Goal: Information Seeking & Learning: Learn about a topic

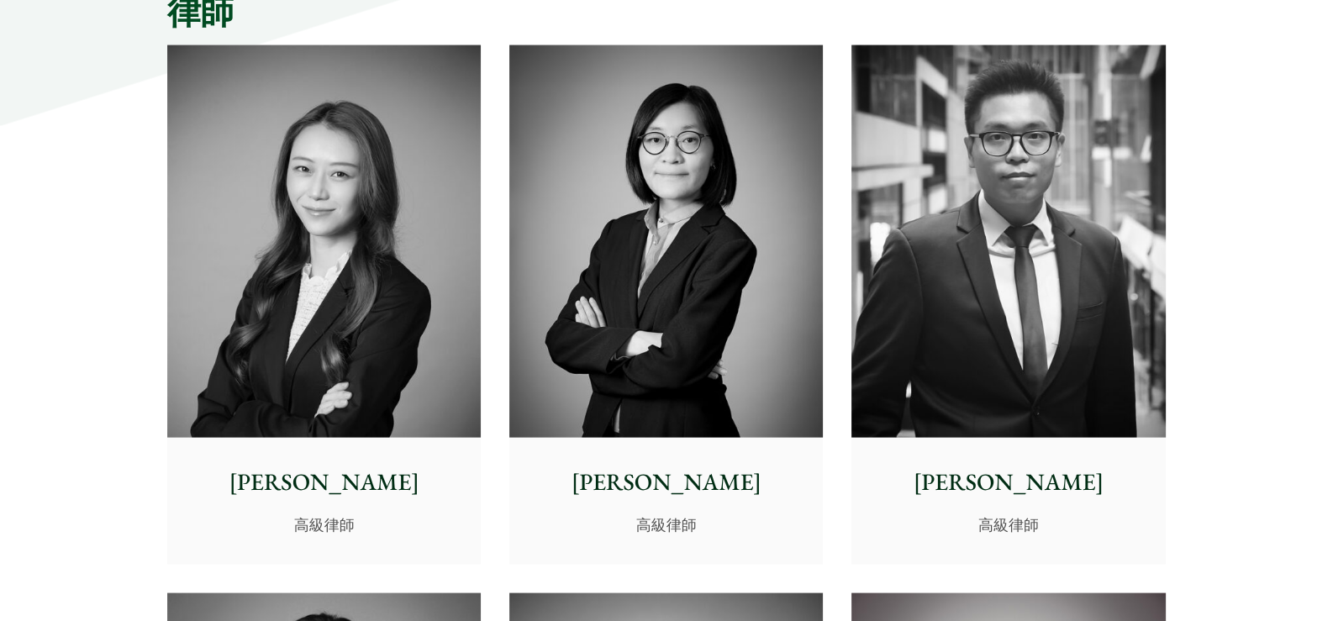
scroll to position [4369, 0]
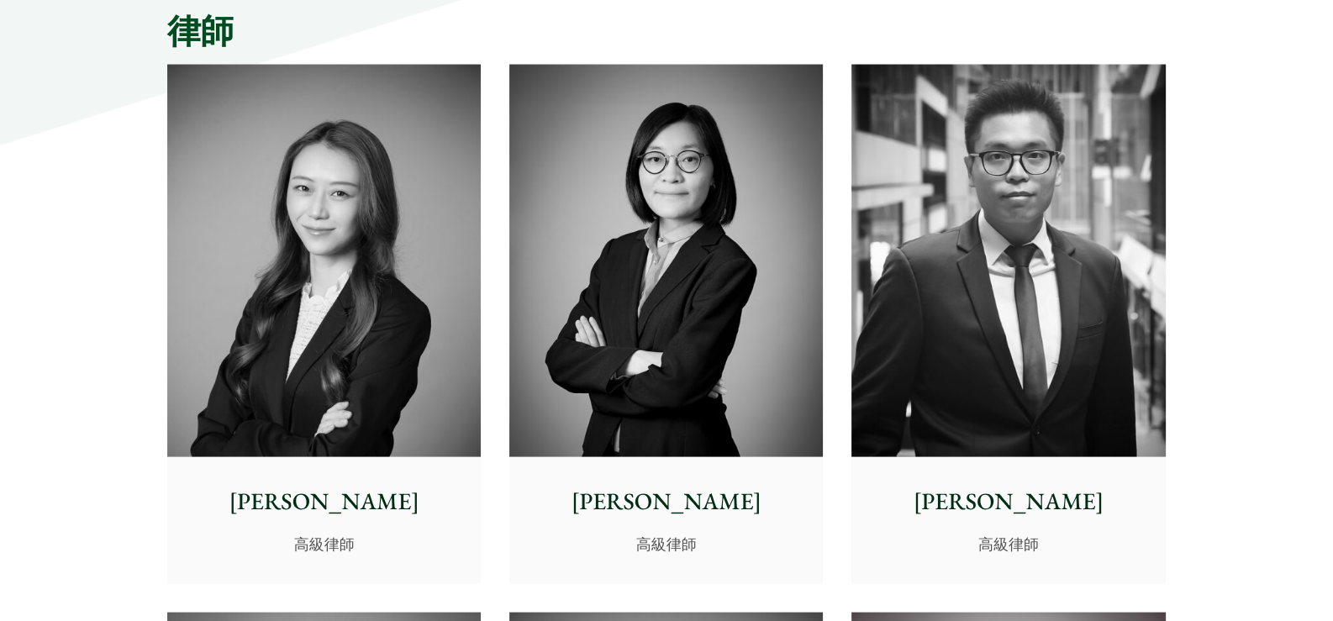
click at [404, 334] on img at bounding box center [323, 261] width 313 height 392
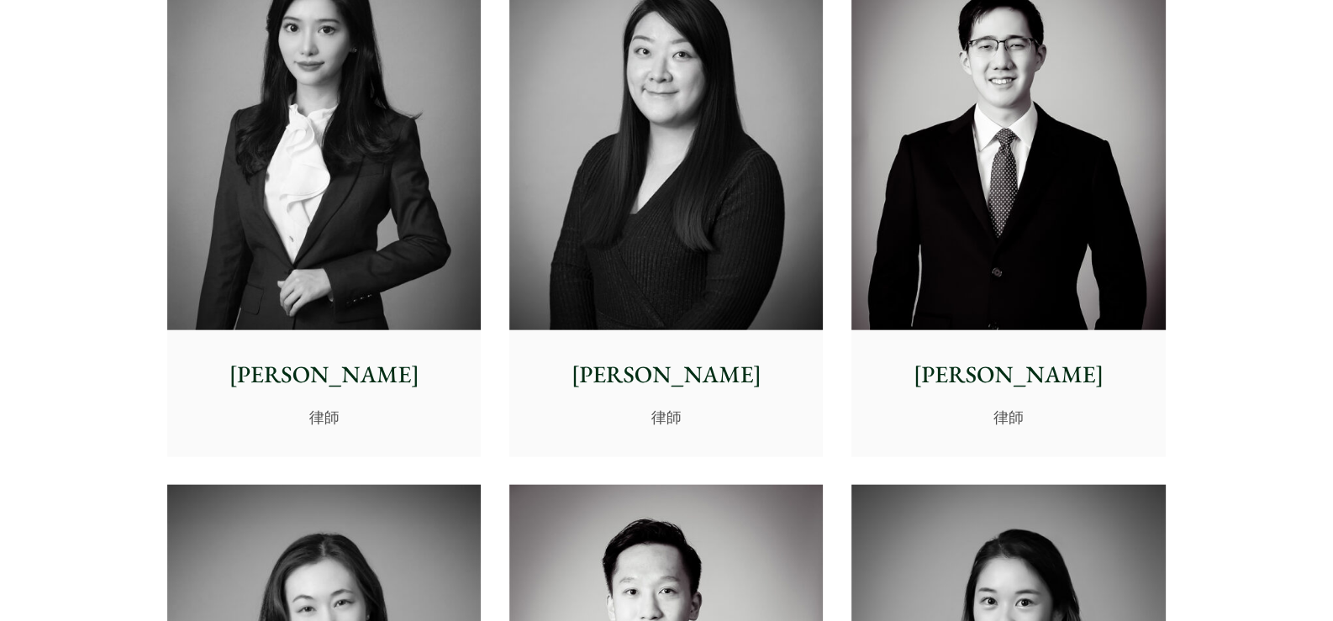
scroll to position [5041, 0]
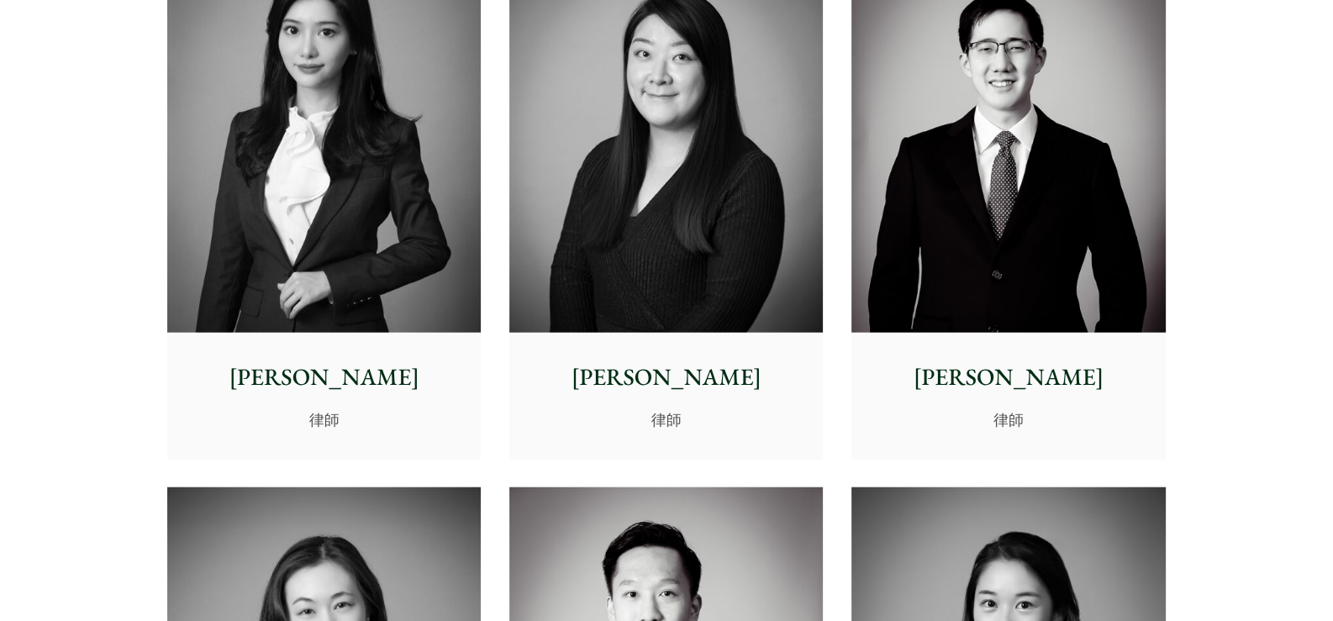
click at [424, 266] on img at bounding box center [323, 136] width 313 height 392
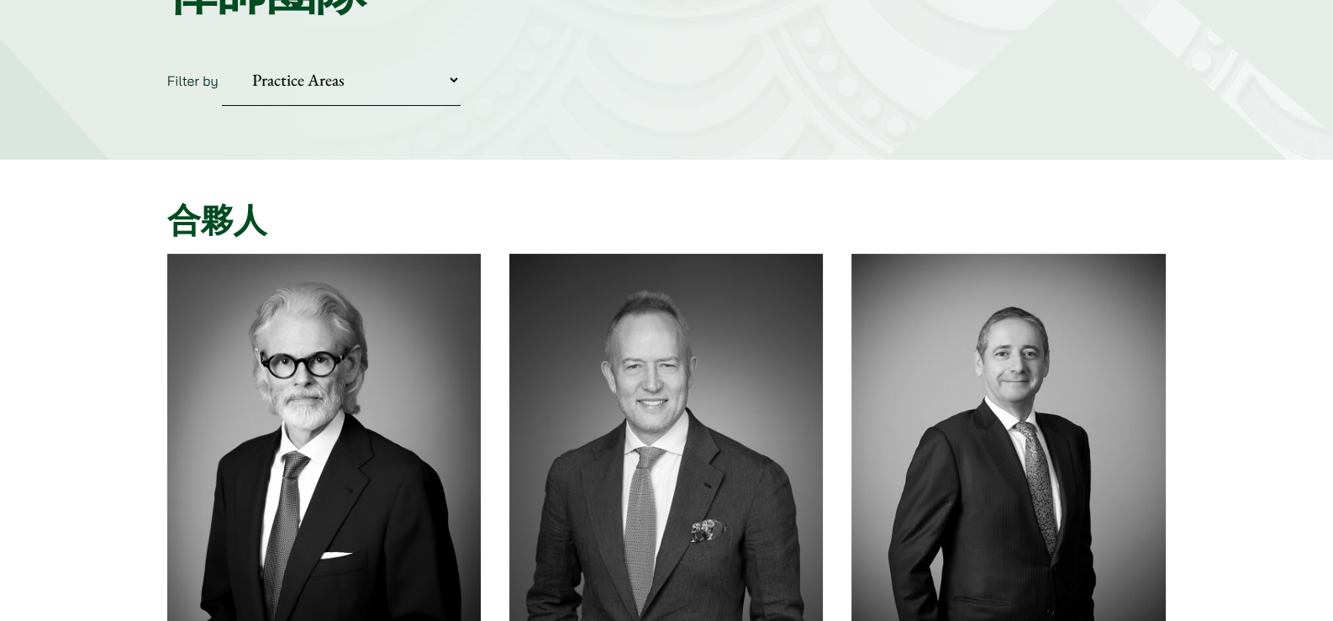
scroll to position [0, 0]
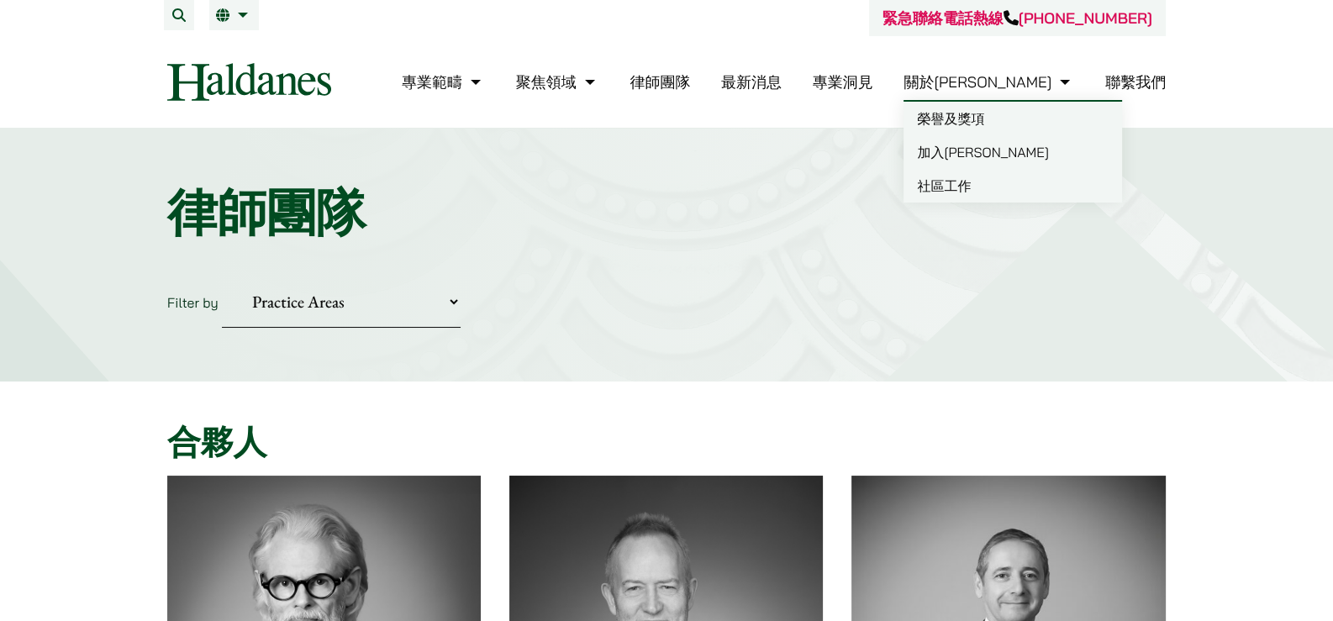
click at [1023, 155] on link "加入何敦" at bounding box center [1012, 152] width 218 height 34
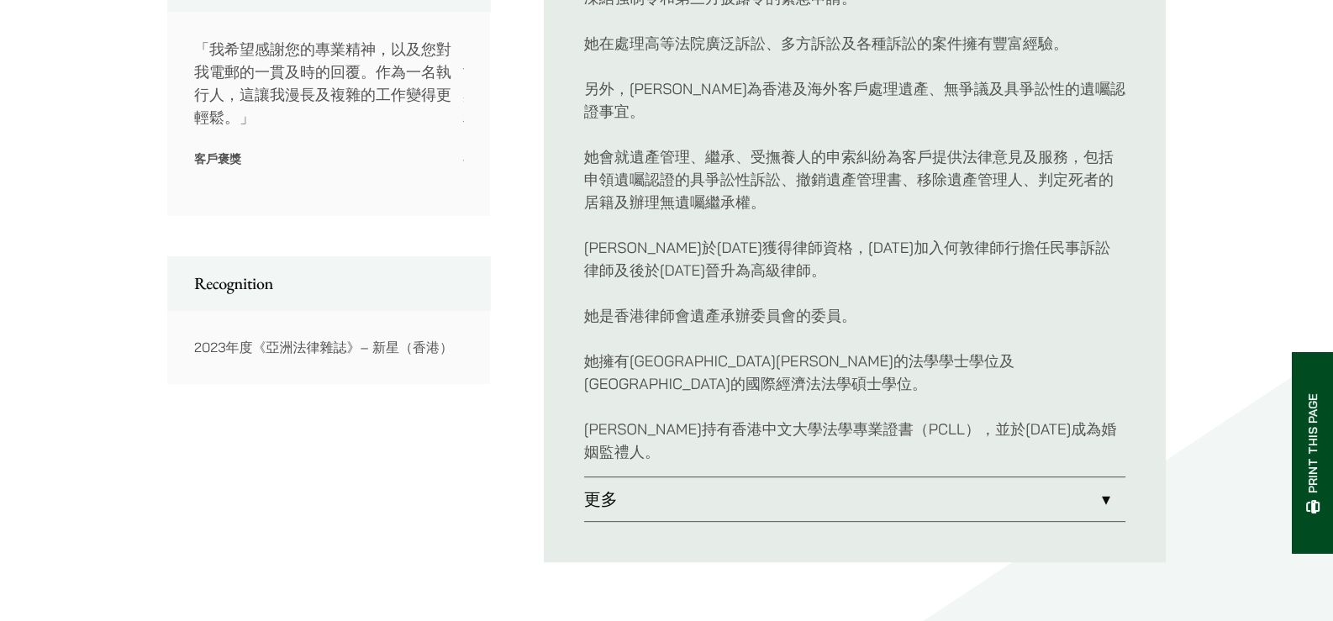
scroll to position [1008, 0]
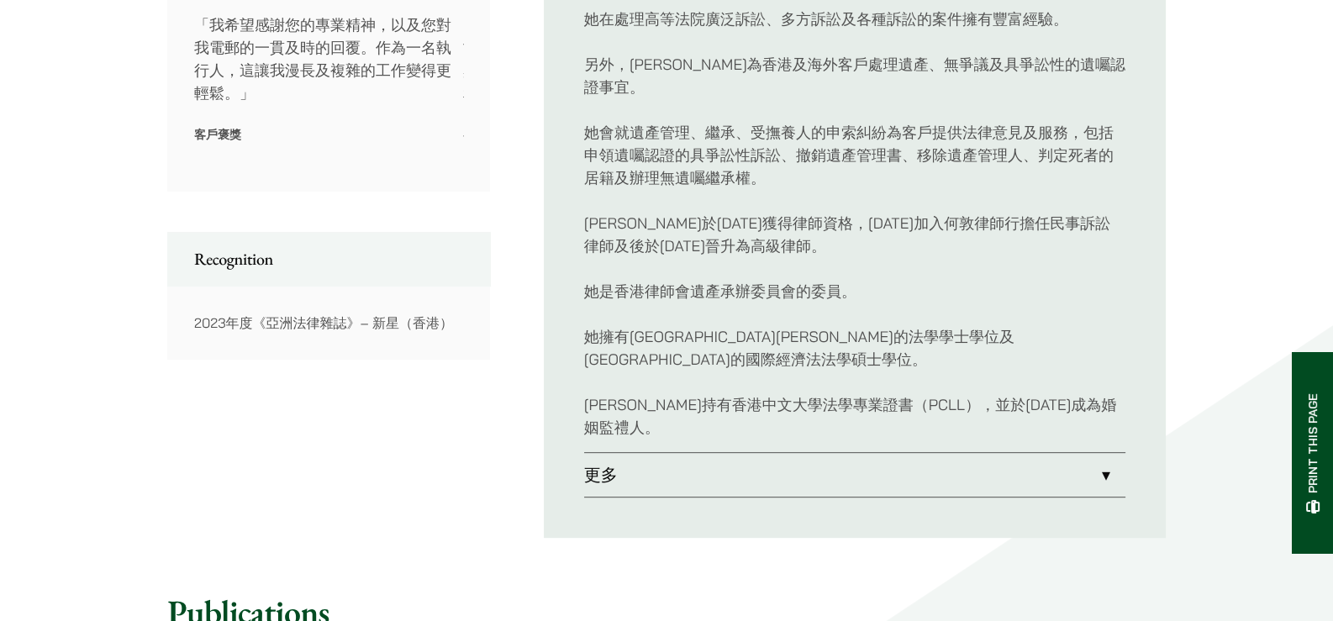
click at [1095, 453] on link "更多" at bounding box center [854, 475] width 541 height 44
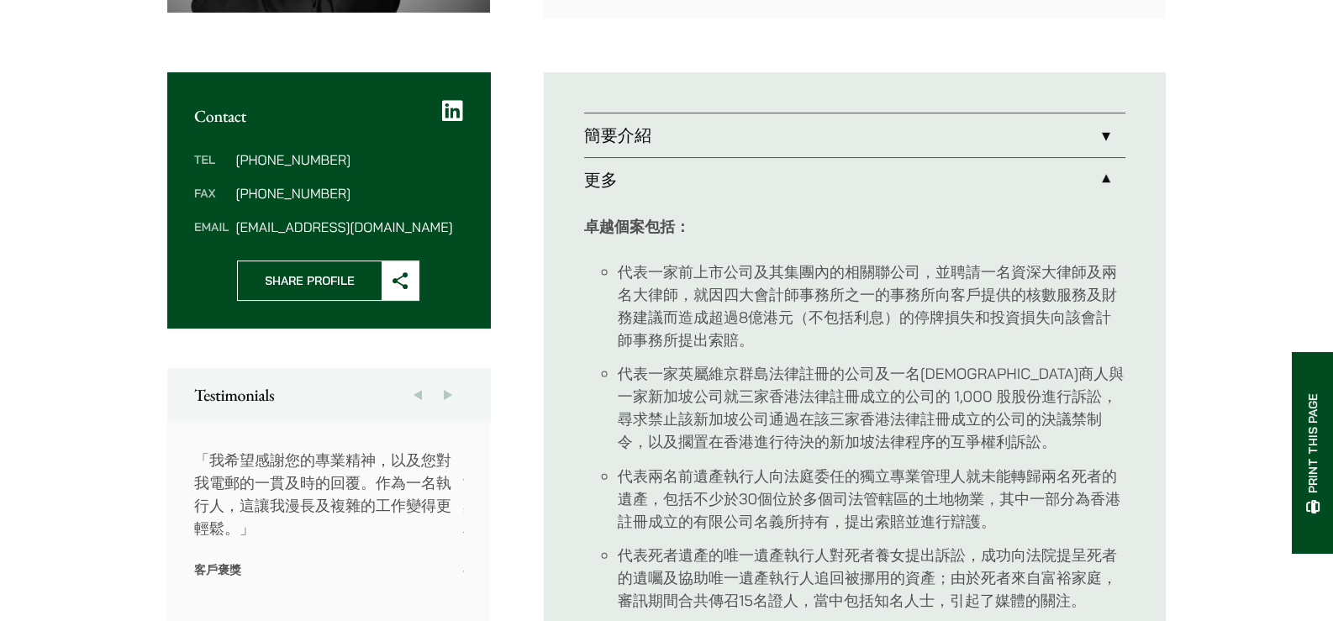
scroll to position [560, 0]
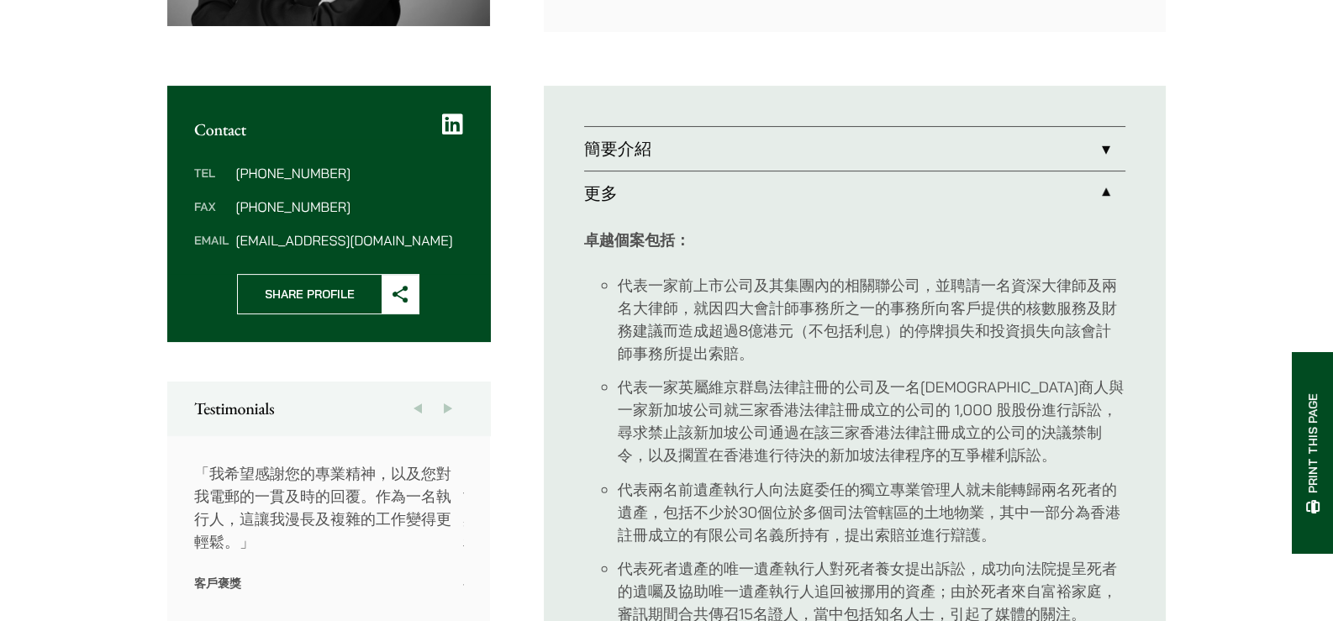
click at [660, 150] on link "簡要介紹" at bounding box center [854, 149] width 541 height 44
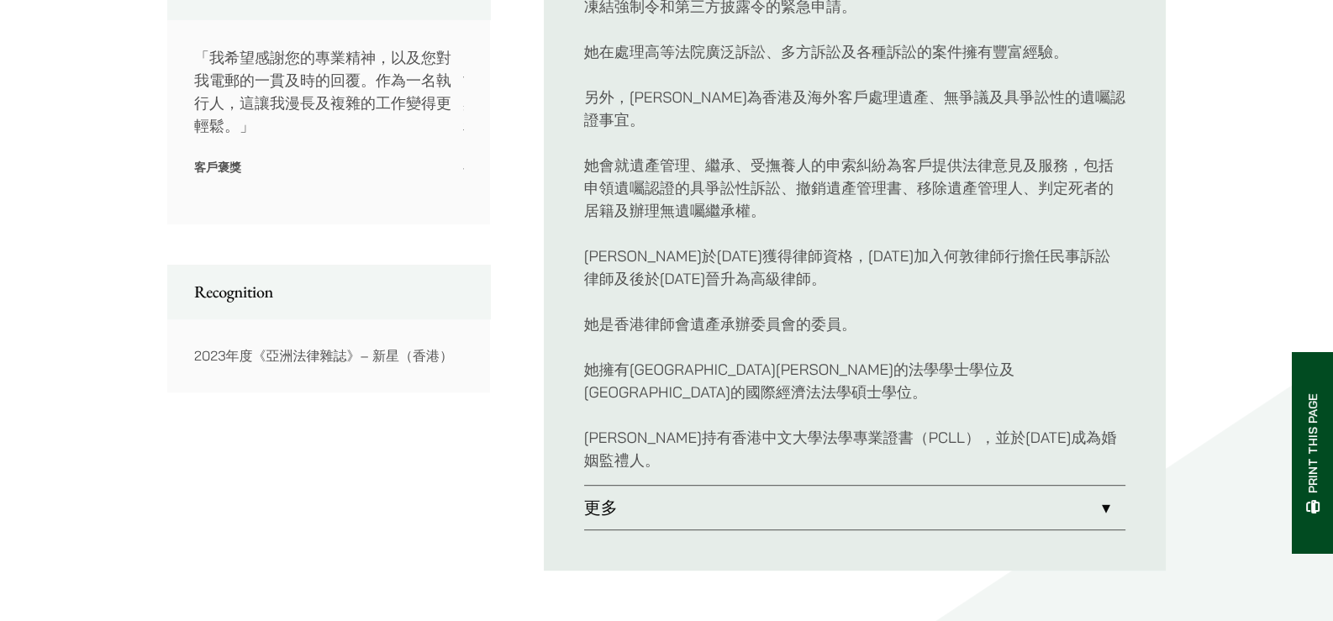
scroll to position [1008, 0]
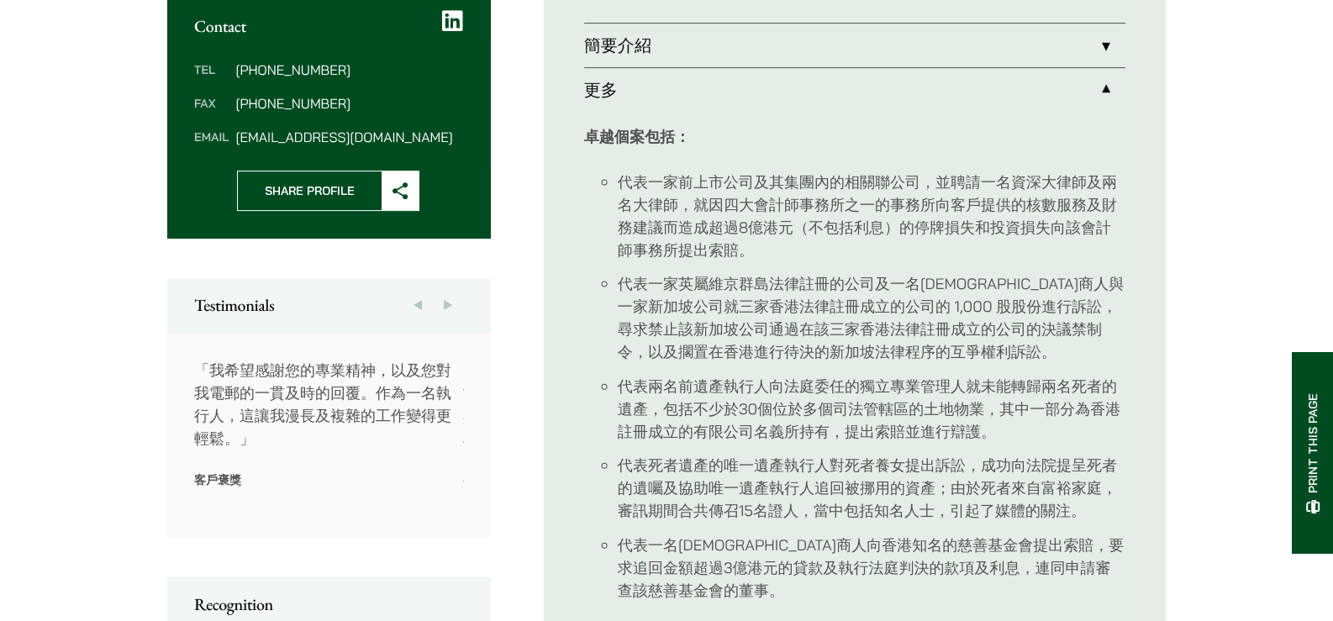
scroll to position [644, 0]
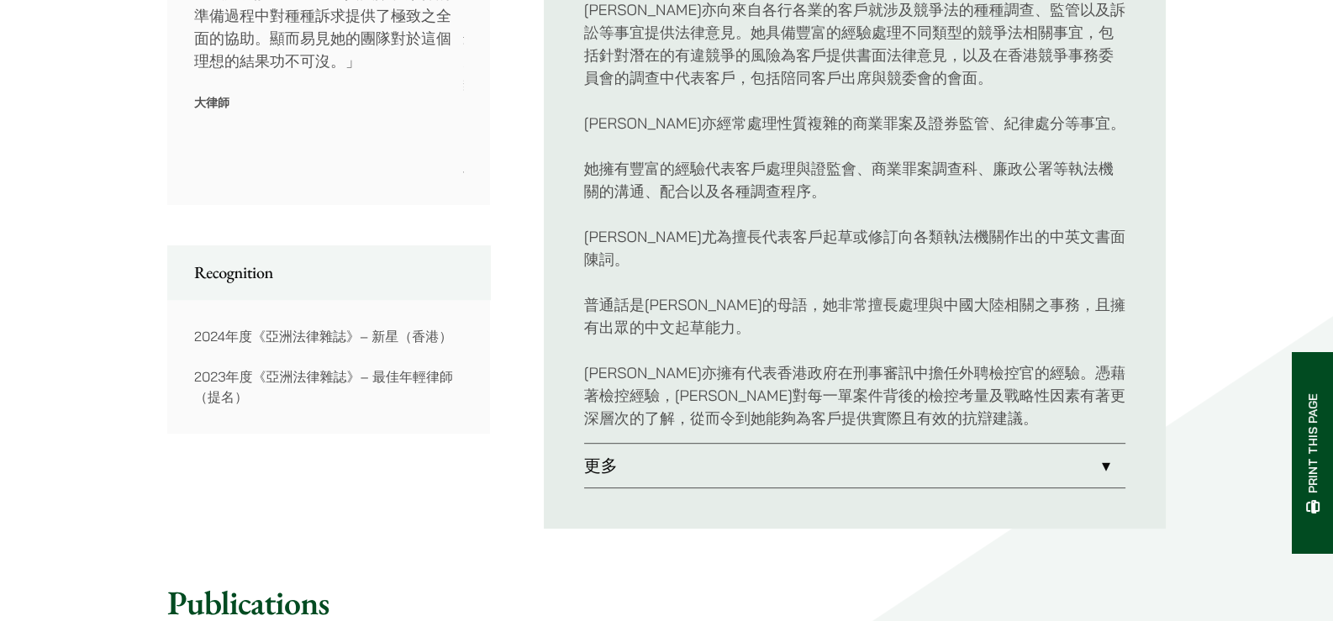
scroll to position [1120, 0]
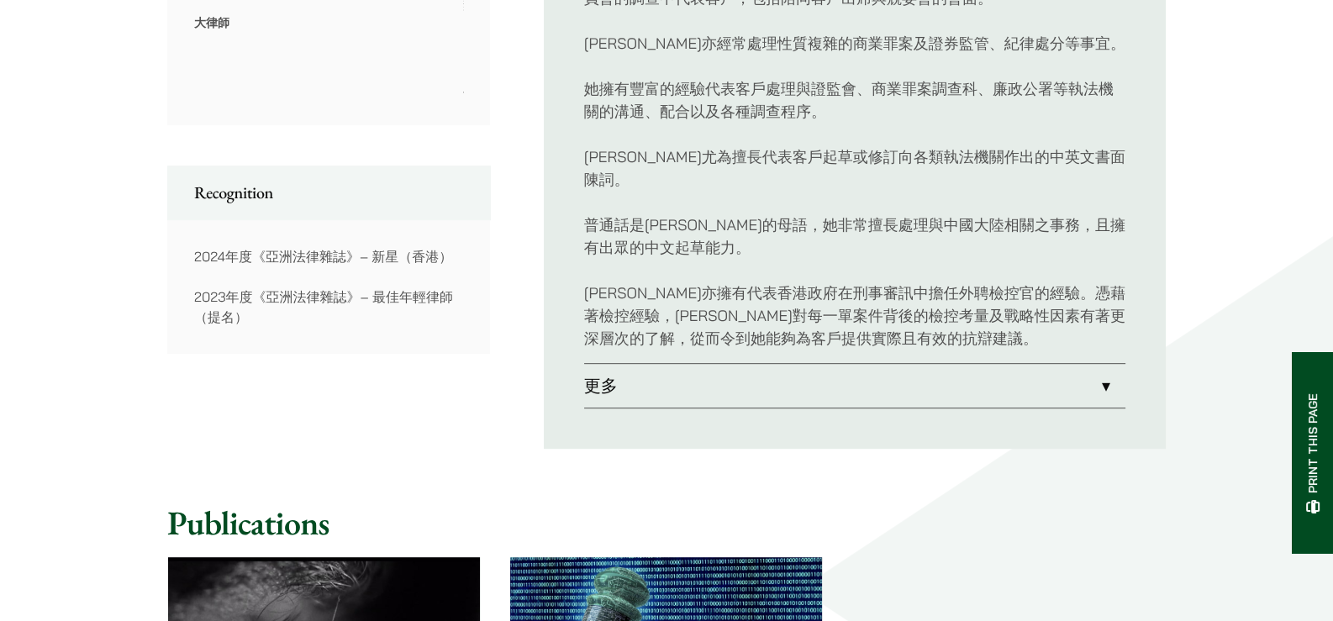
click at [660, 364] on link "更多" at bounding box center [854, 386] width 541 height 44
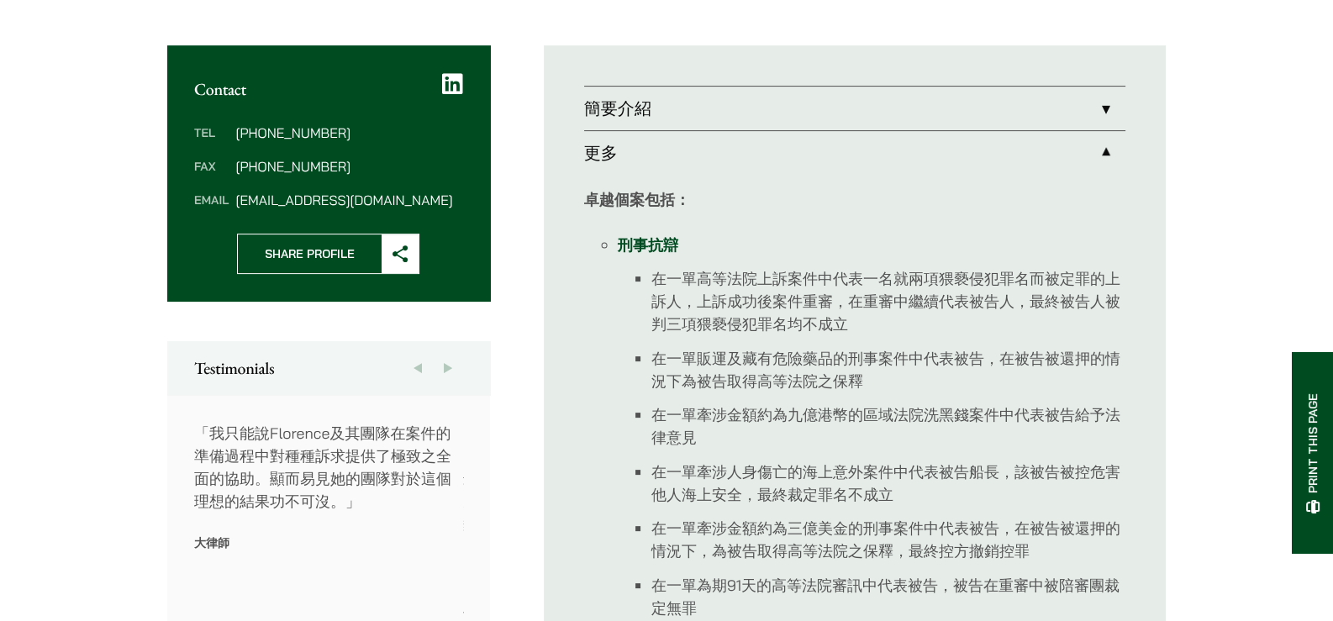
scroll to position [671, 0]
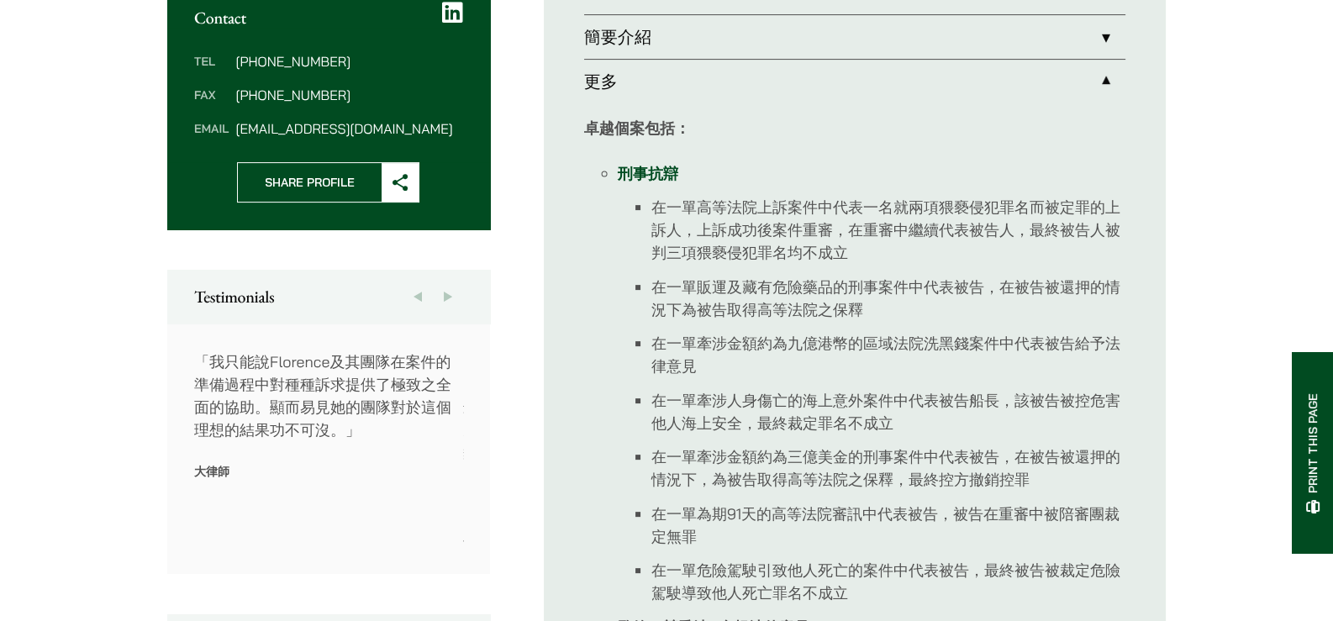
click at [446, 297] on button "Next" at bounding box center [448, 297] width 30 height 54
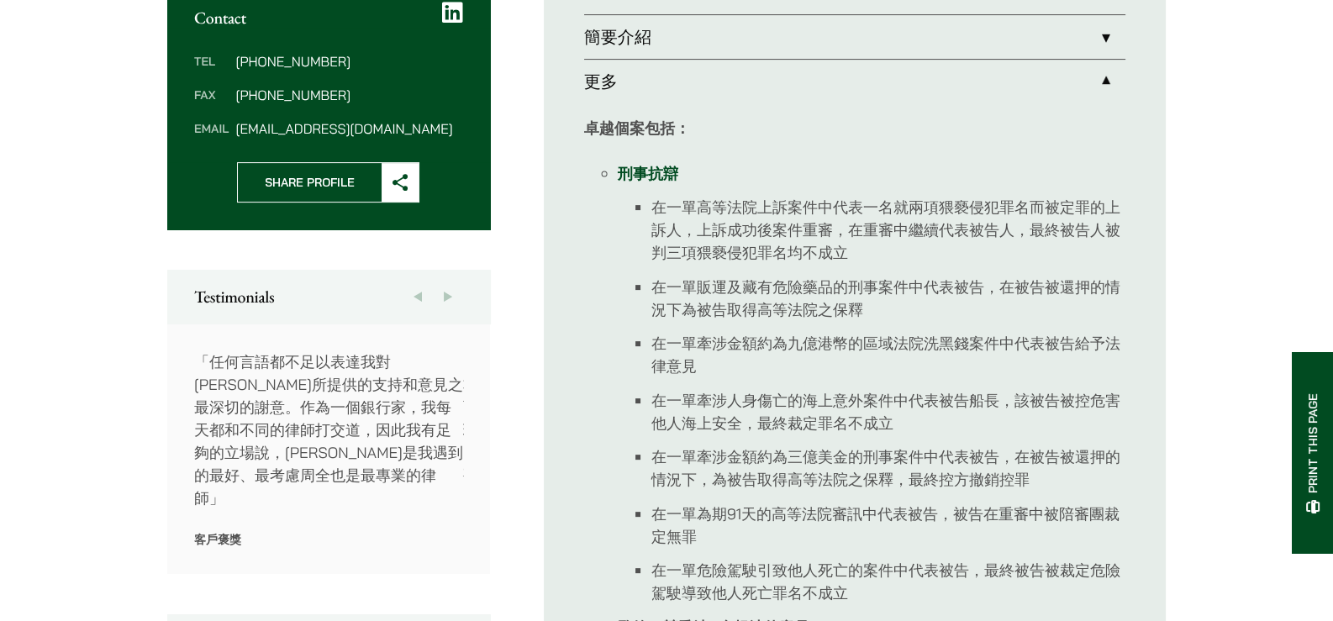
click at [445, 298] on button "Next" at bounding box center [448, 297] width 30 height 54
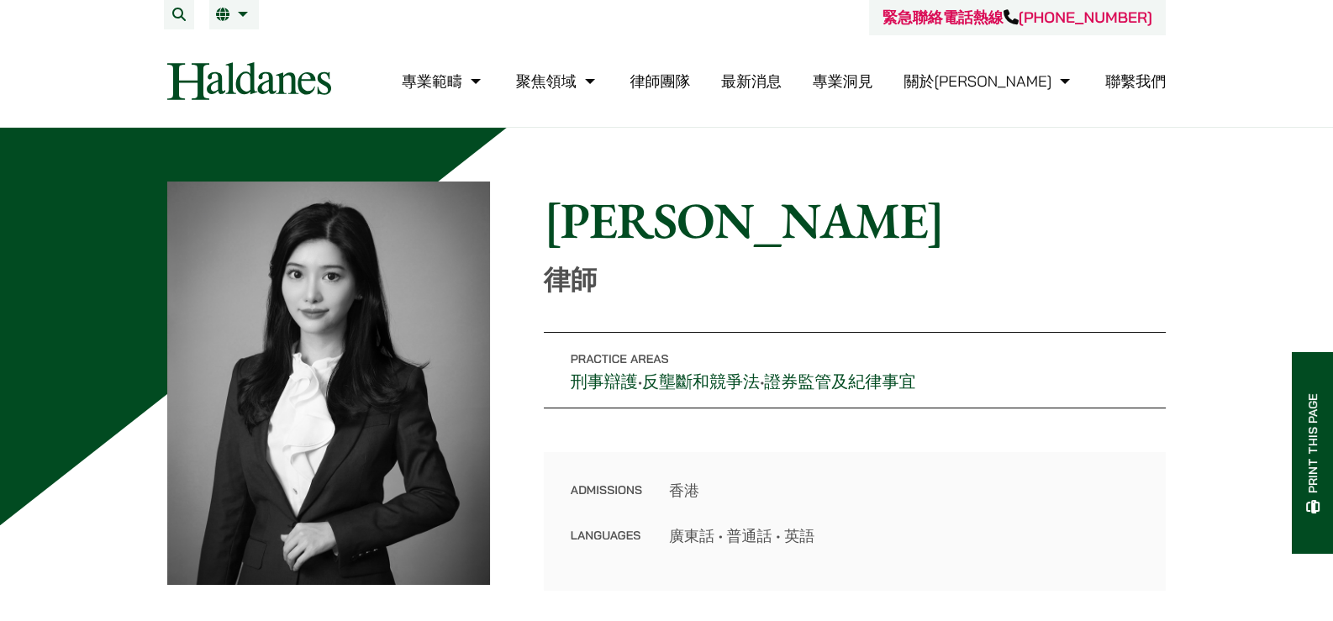
scroll to position [0, 0]
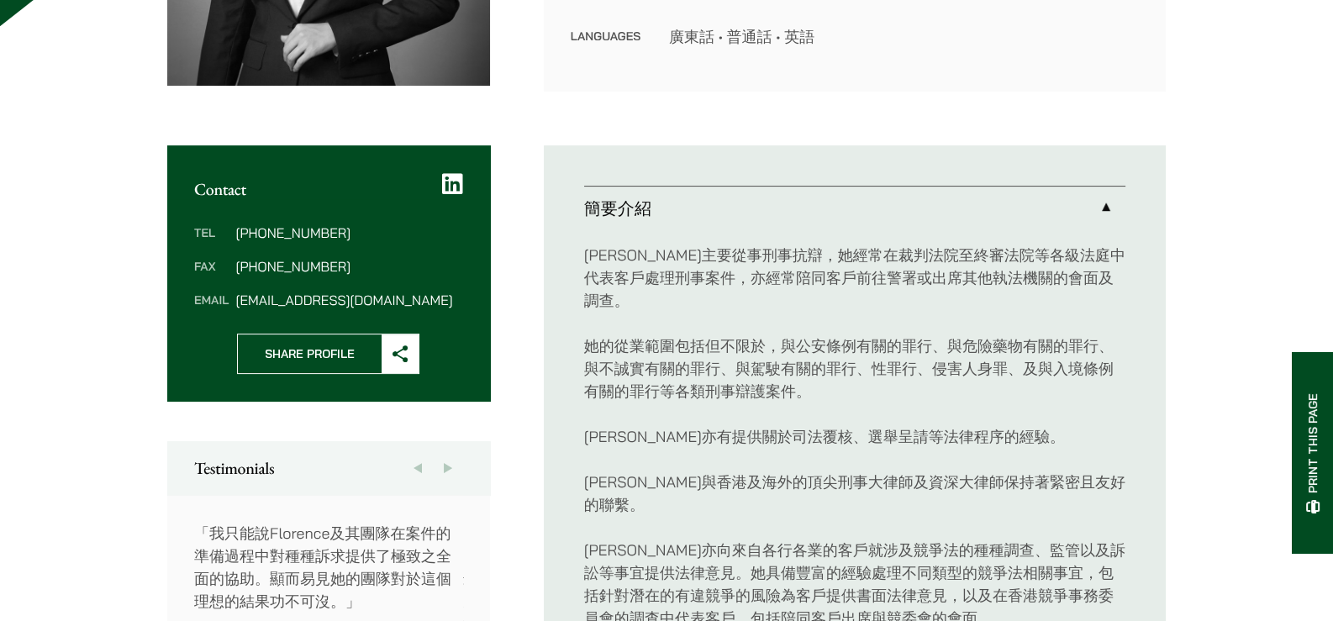
scroll to position [644, 0]
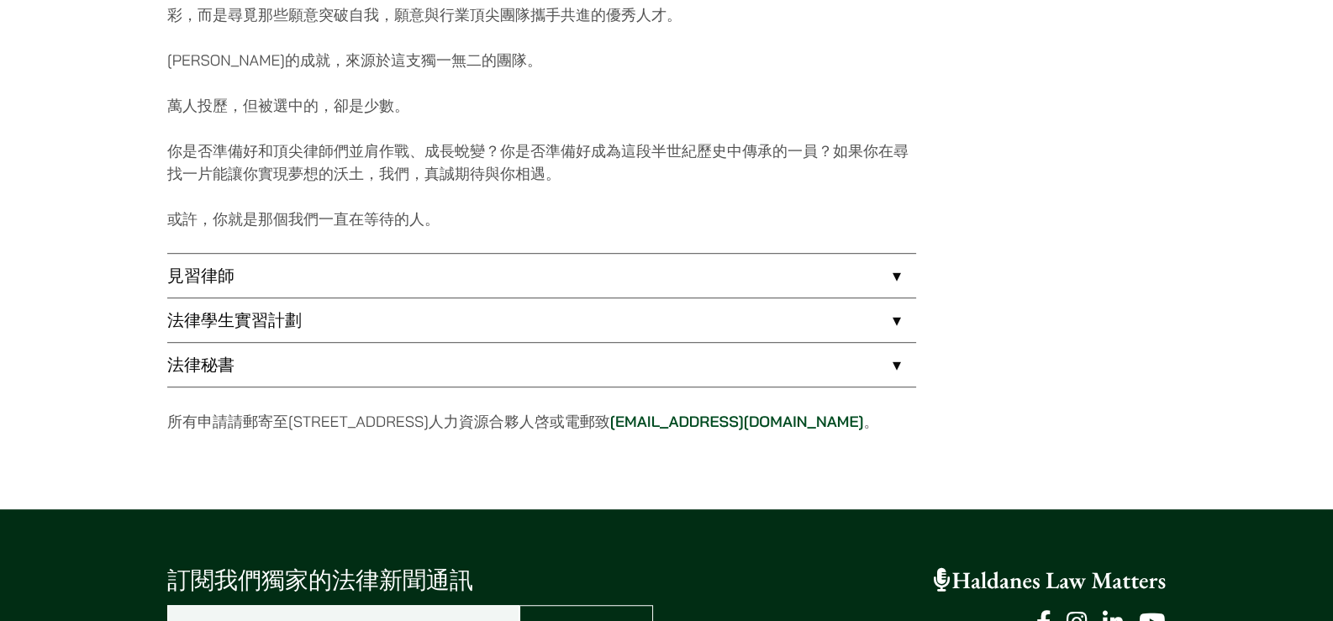
scroll to position [1344, 0]
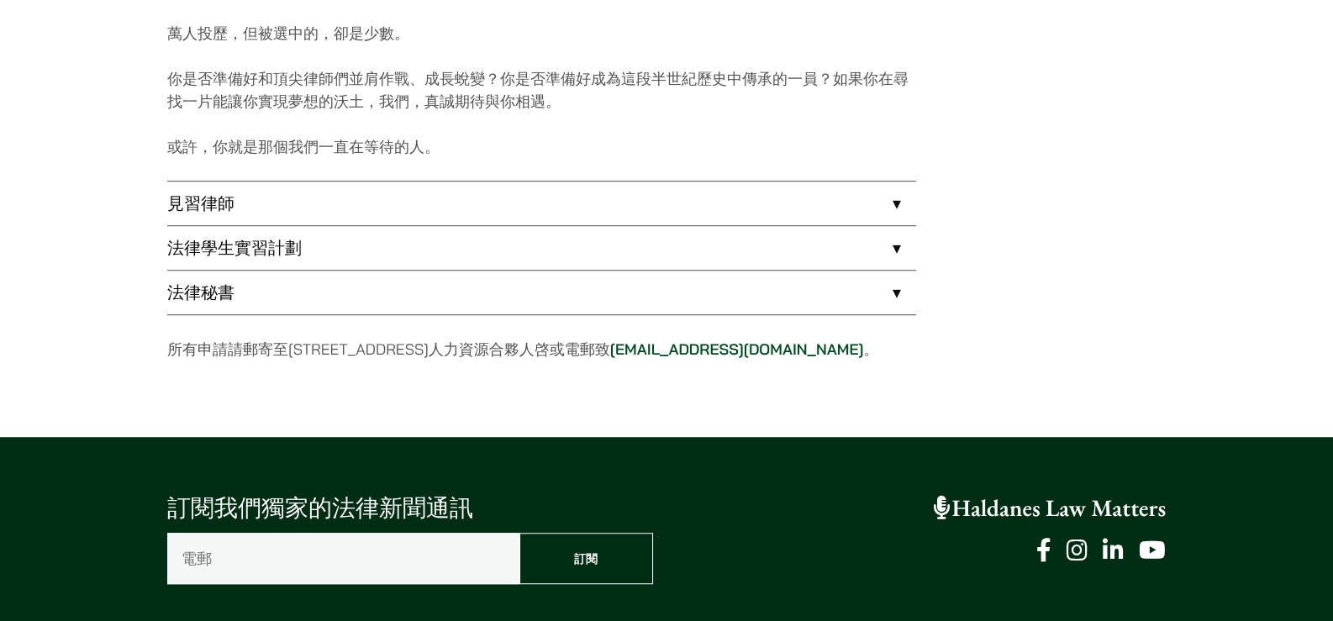
click at [388, 210] on link "見習律師" at bounding box center [541, 203] width 749 height 44
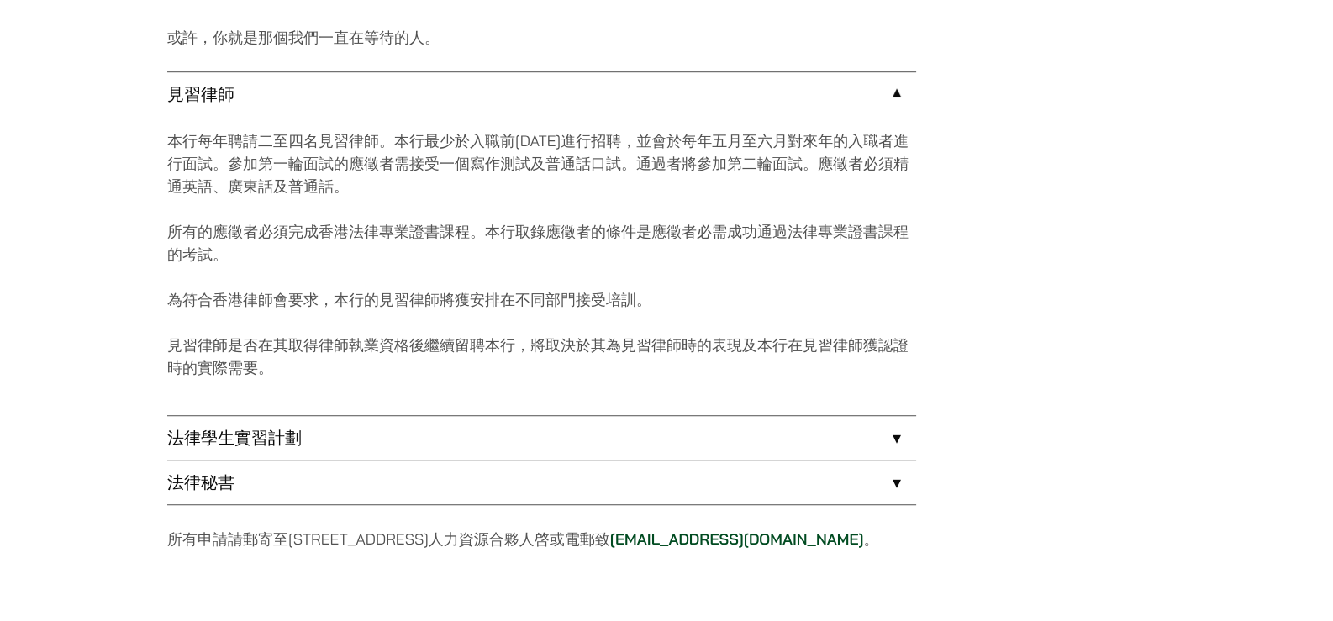
scroll to position [1456, 0]
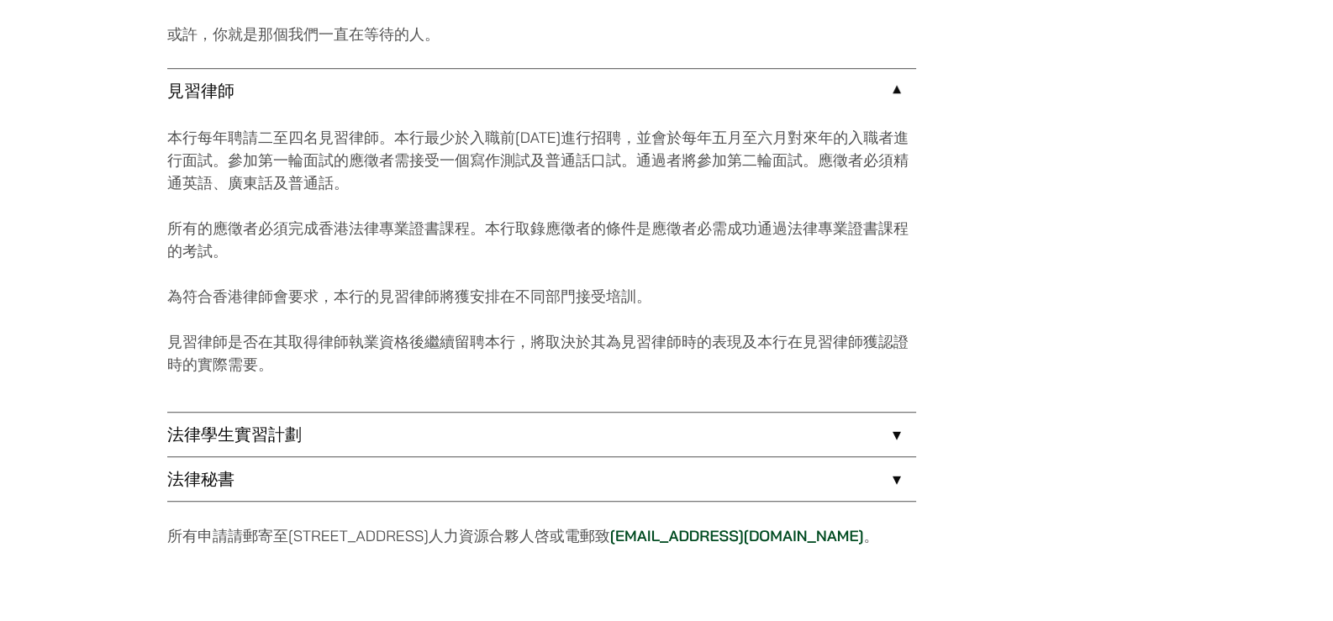
click at [392, 488] on link "法律秘書" at bounding box center [541, 479] width 749 height 44
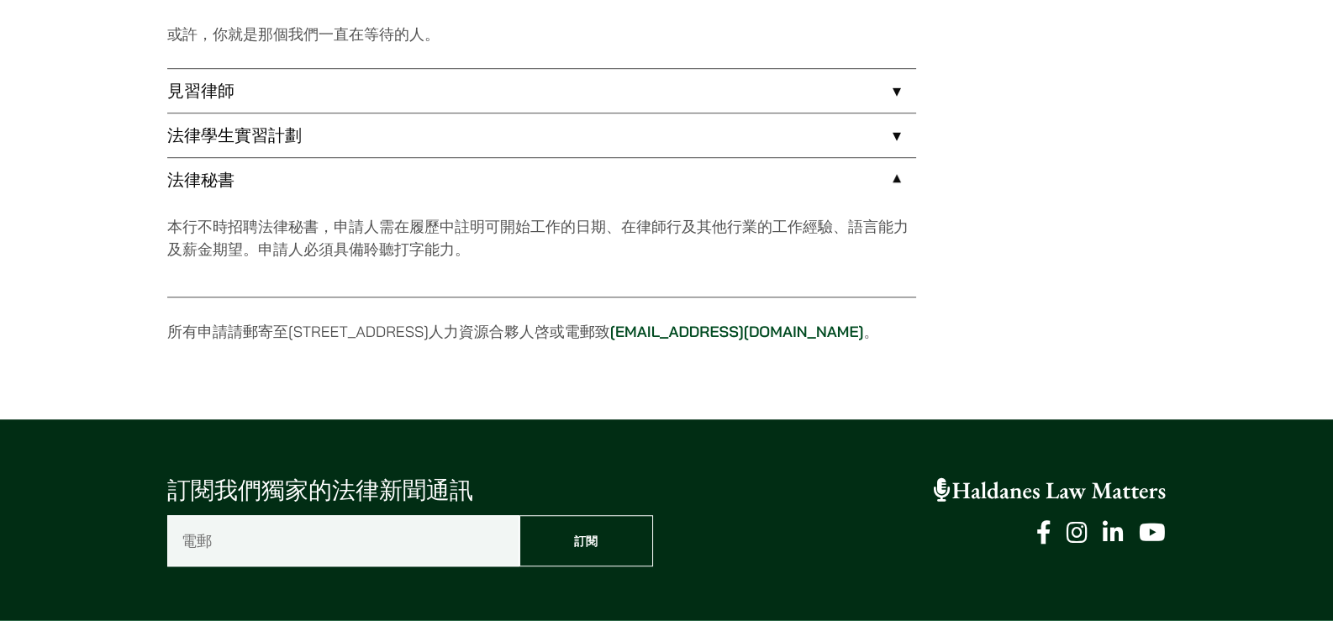
click at [341, 137] on link "法律學生實習計劃" at bounding box center [541, 135] width 749 height 44
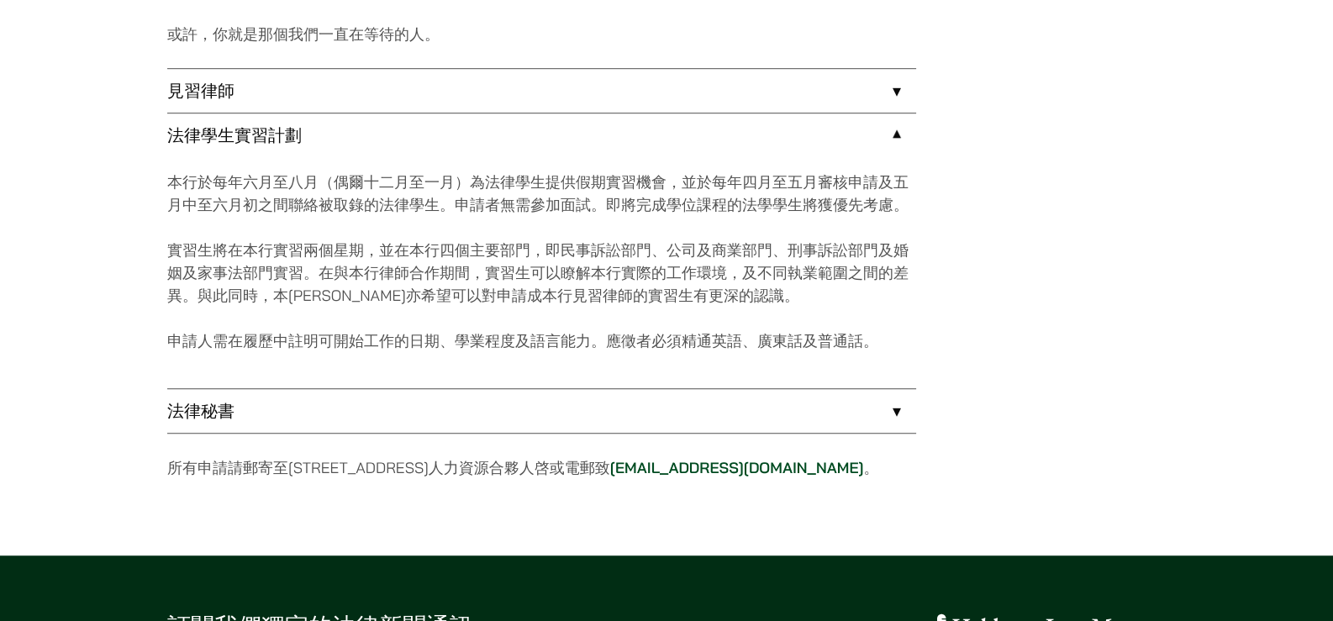
click at [341, 137] on link "法律學生實習計劃" at bounding box center [541, 135] width 749 height 44
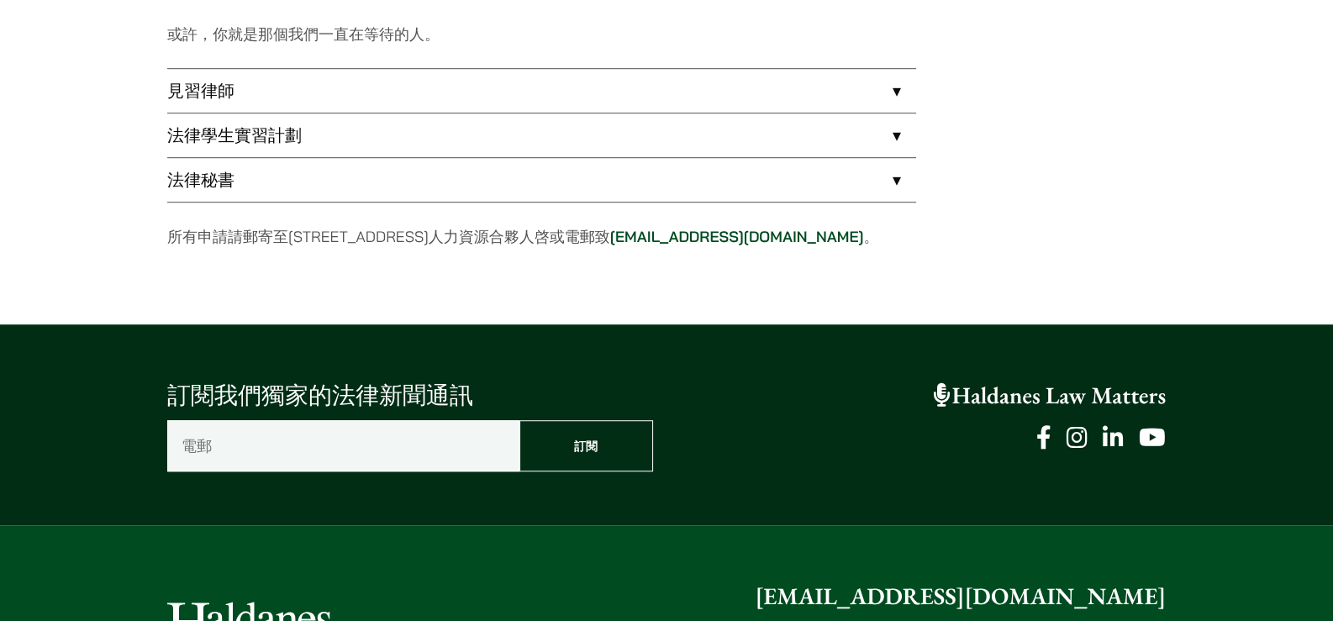
click at [362, 87] on link "見習律師" at bounding box center [541, 91] width 749 height 44
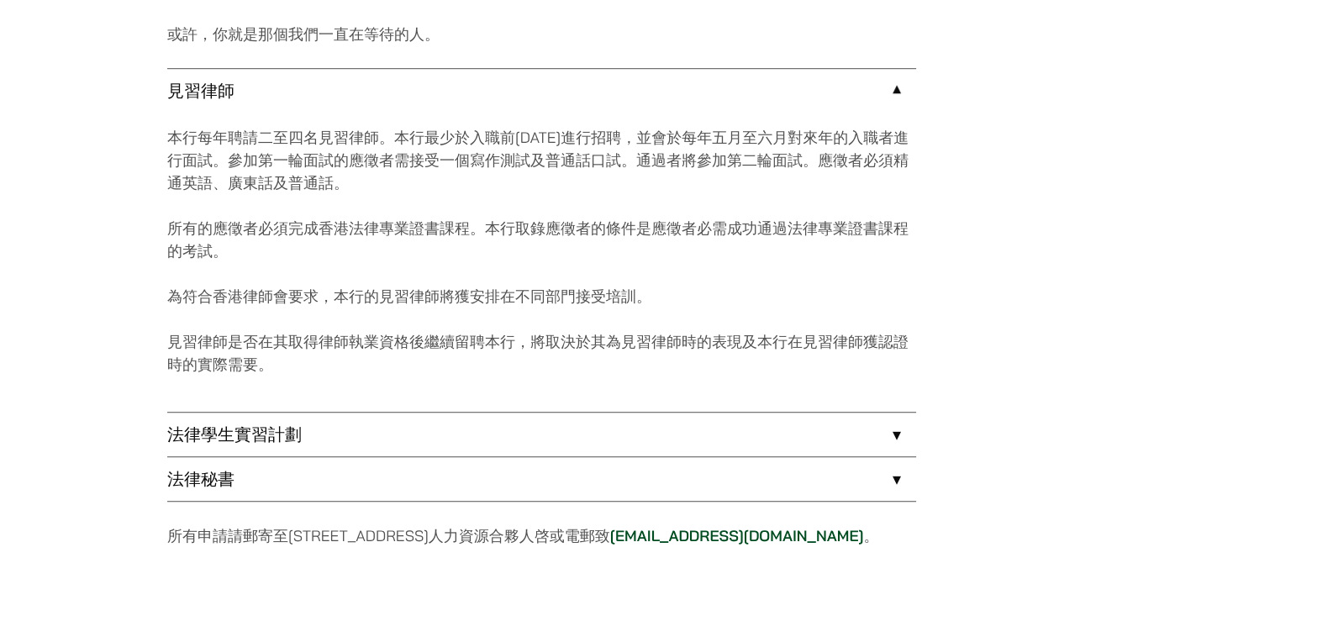
click at [446, 494] on link "法律秘書" at bounding box center [541, 479] width 749 height 44
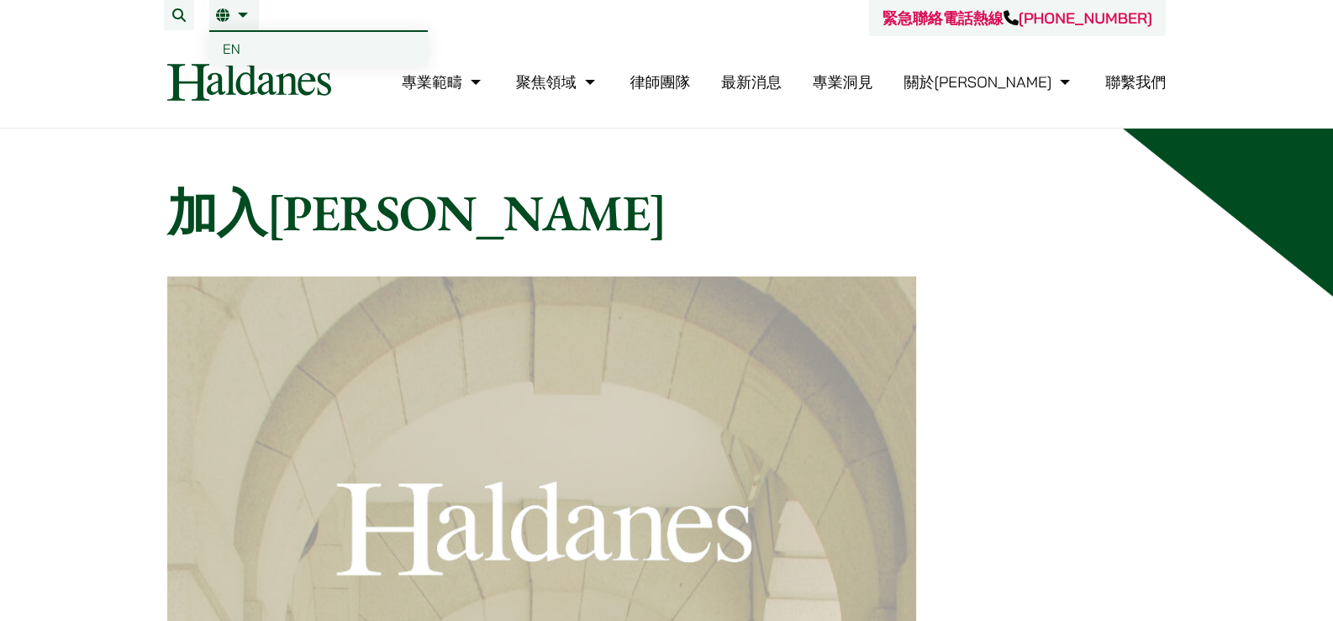
click at [214, 8] on li "繁 EN" at bounding box center [234, 15] width 50 height 30
click at [238, 49] on span "EN" at bounding box center [232, 48] width 18 height 17
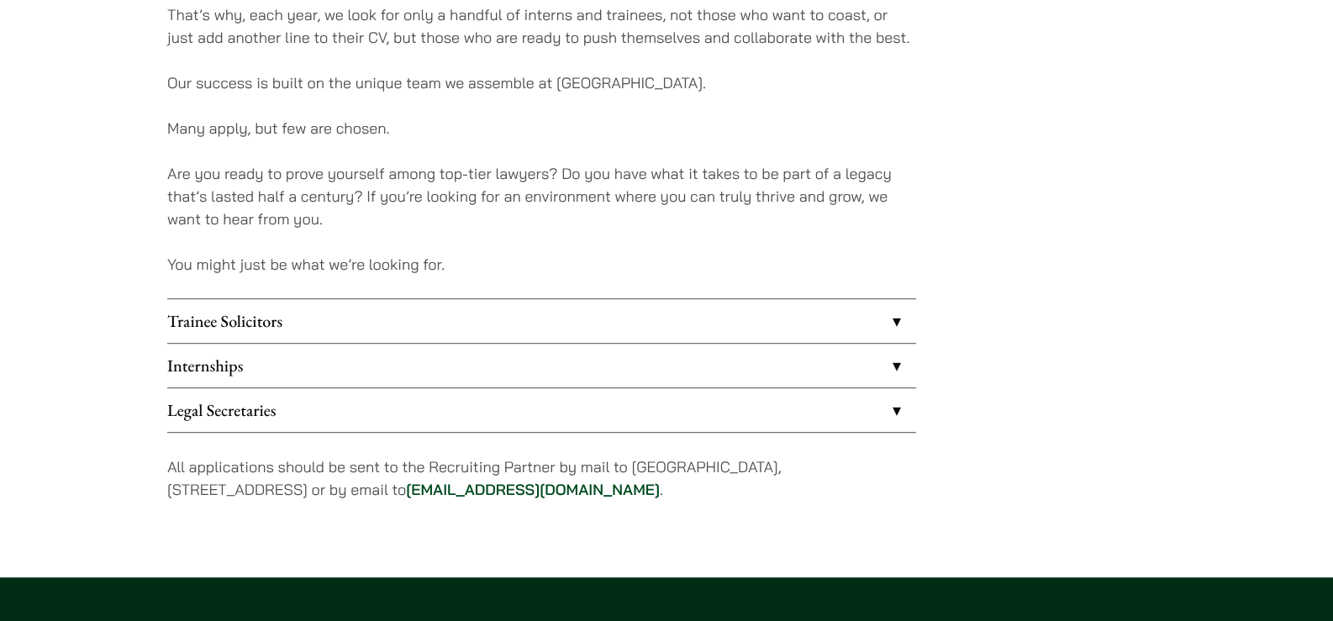
scroll to position [1344, 0]
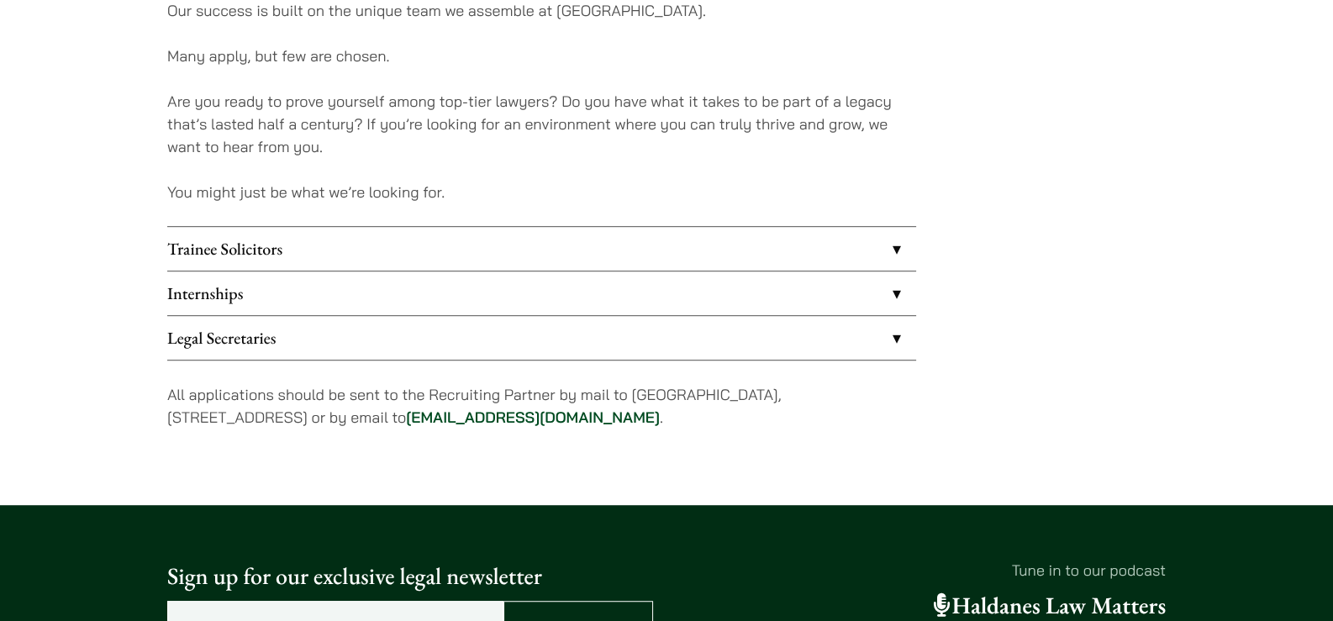
click at [320, 331] on link "Legal Secretaries" at bounding box center [541, 338] width 749 height 44
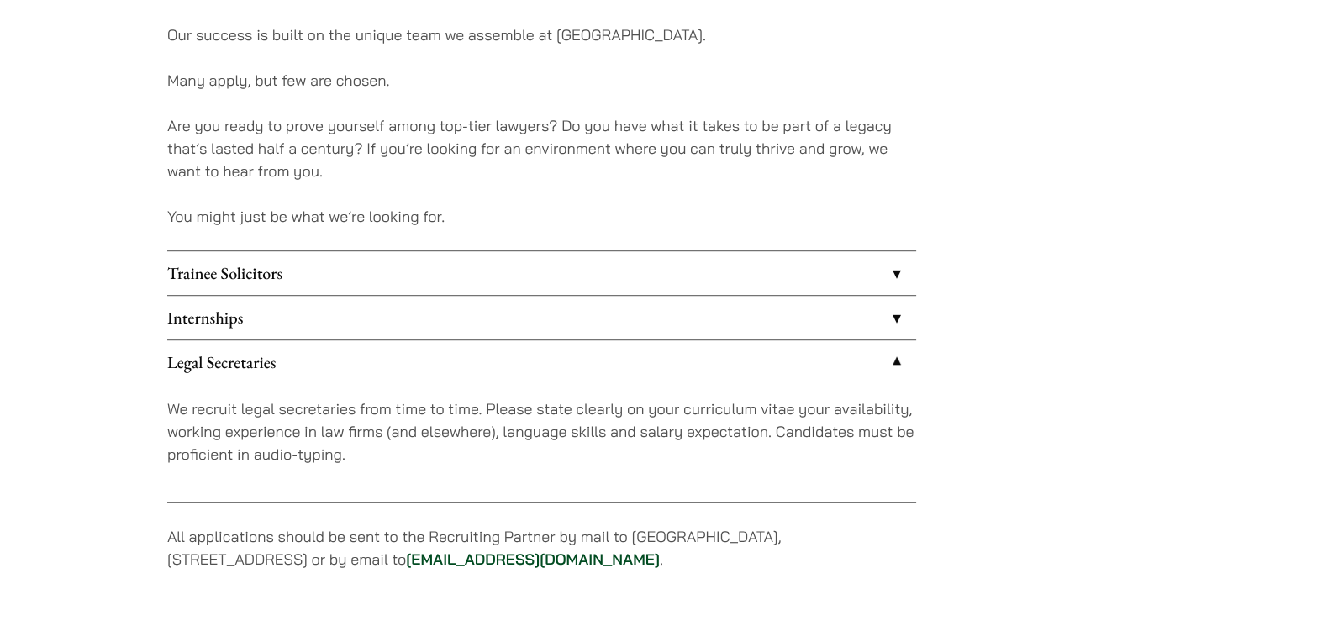
scroll to position [1456, 0]
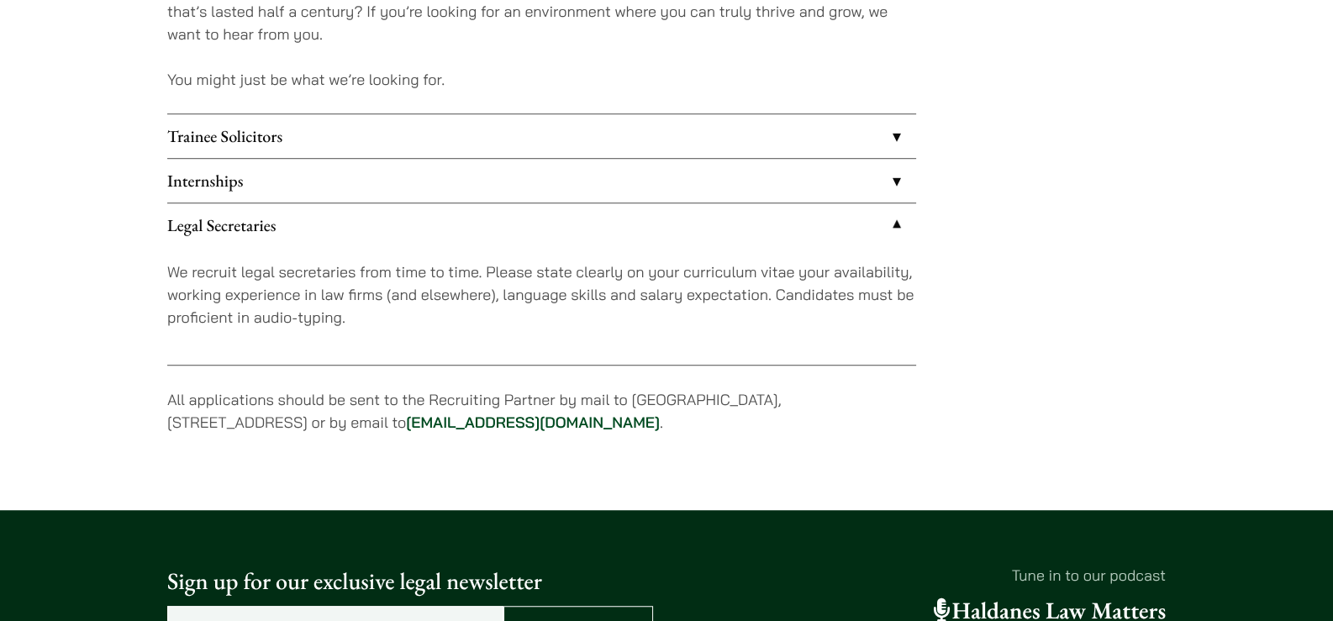
click at [364, 159] on link "Internships" at bounding box center [541, 181] width 749 height 44
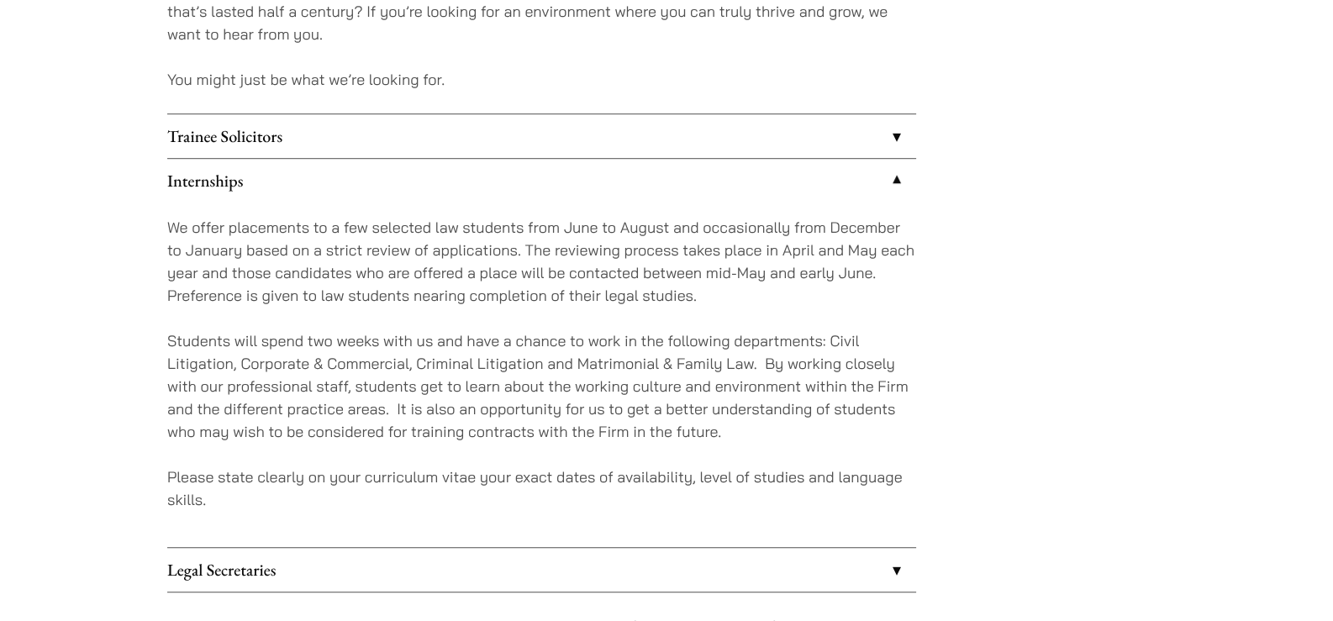
click at [364, 177] on link "Internships" at bounding box center [541, 181] width 749 height 44
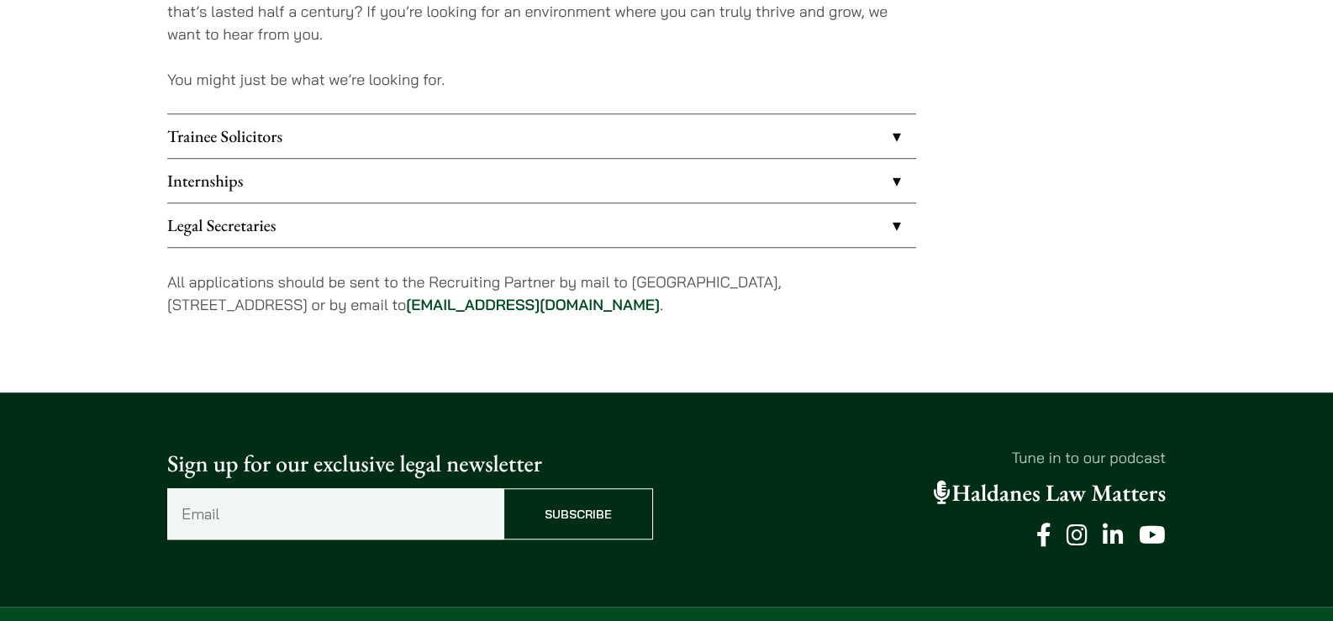
click at [382, 130] on link "Trainee Solicitors" at bounding box center [541, 136] width 749 height 44
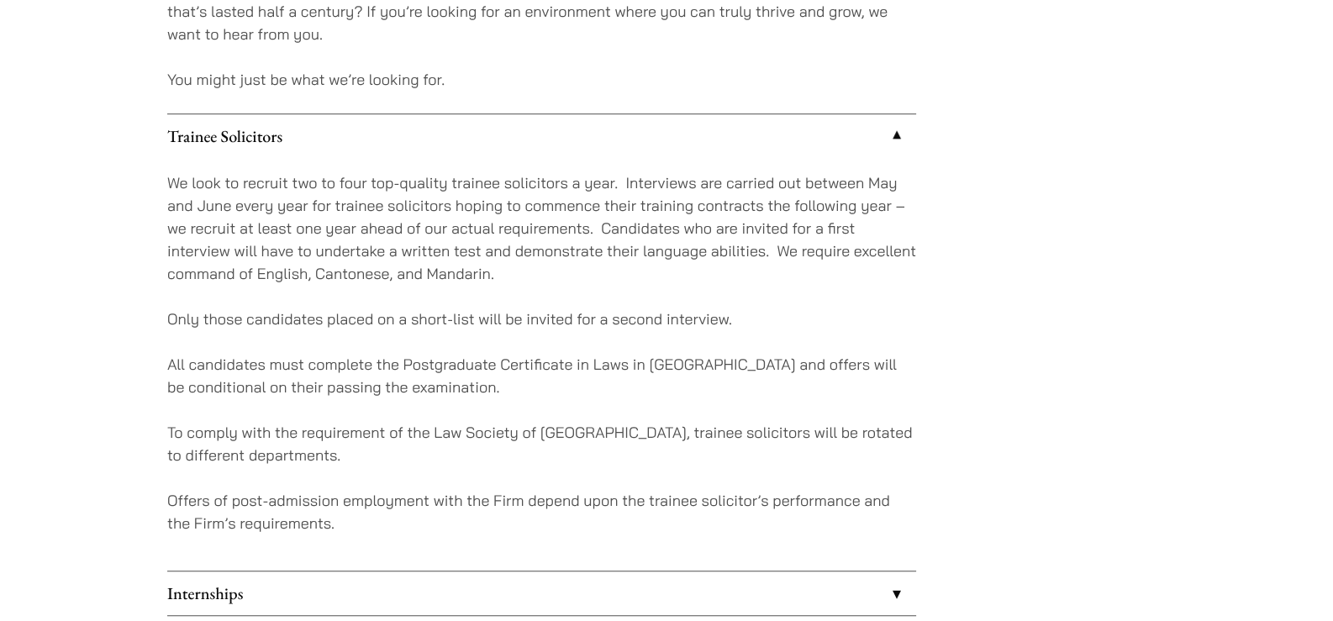
click at [381, 133] on link "Trainee Solicitors" at bounding box center [541, 136] width 749 height 44
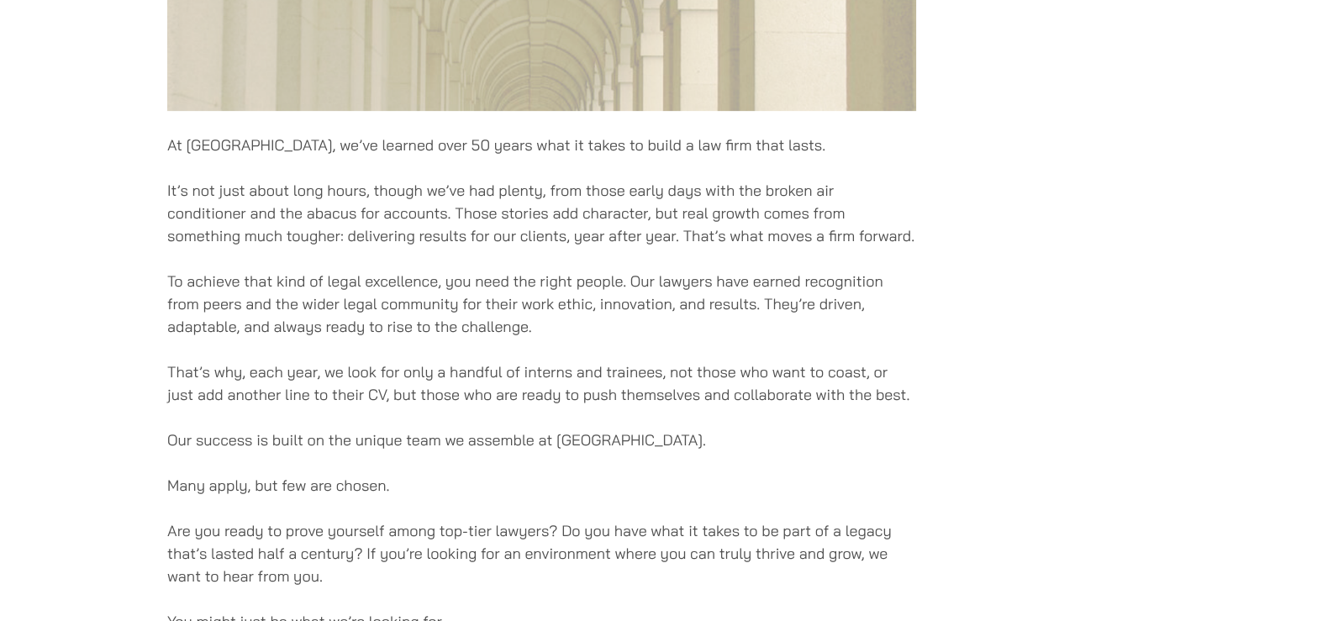
scroll to position [916, 0]
